Goal: Transaction & Acquisition: Download file/media

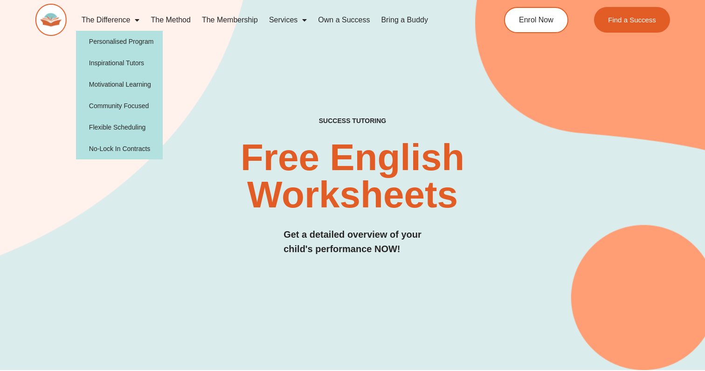
click at [131, 16] on span "Menu" at bounding box center [134, 20] width 9 height 17
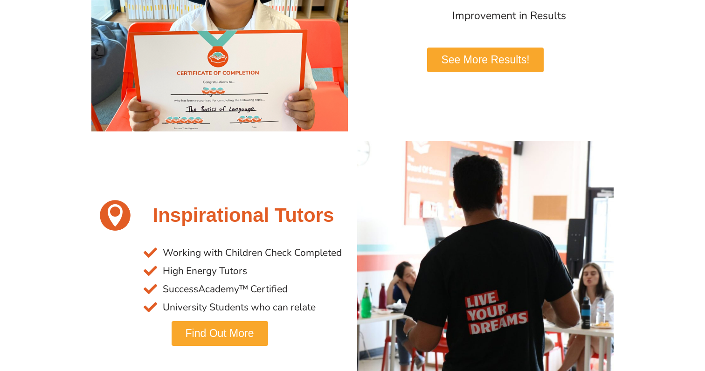
scroll to position [514, 0]
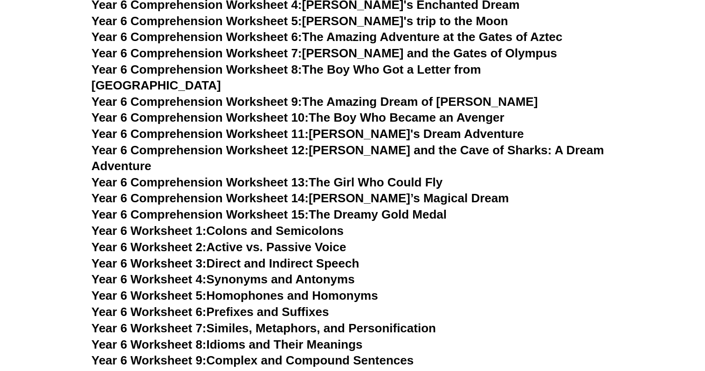
scroll to position [4765, 0]
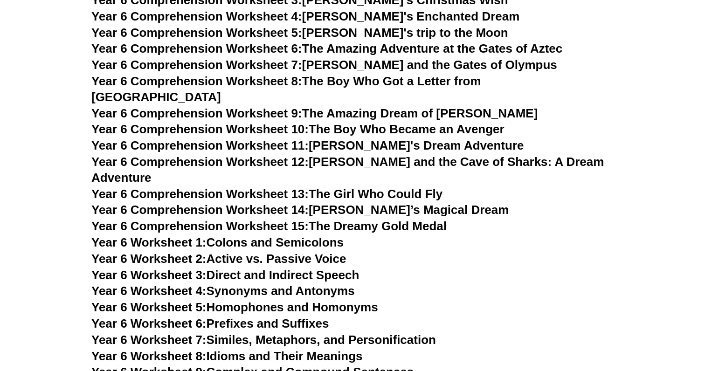
click at [381, 219] on link "Year 6 Comprehension Worksheet 15: The Dreamy Gold Medal" at bounding box center [268, 226] width 355 height 14
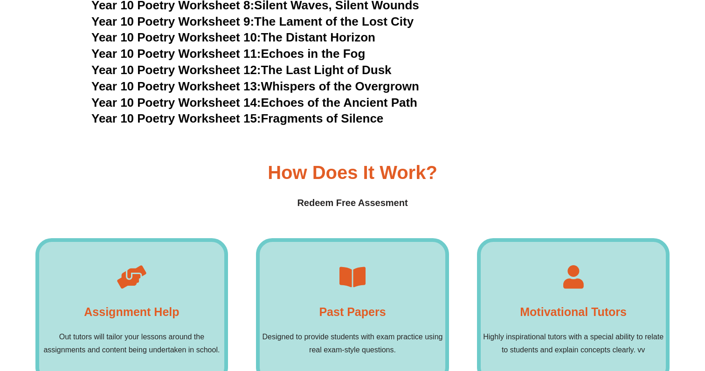
scroll to position [6385, 0]
